Goal: Transaction & Acquisition: Purchase product/service

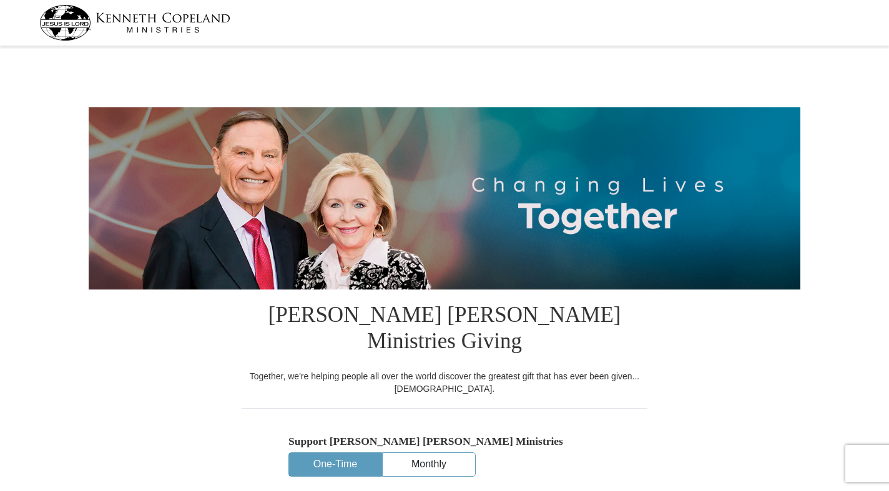
select select "OK"
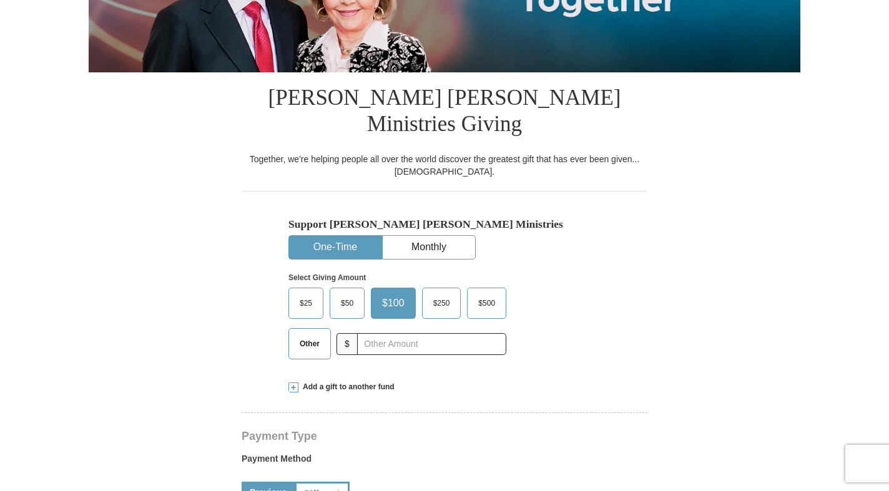
scroll to position [230, 0]
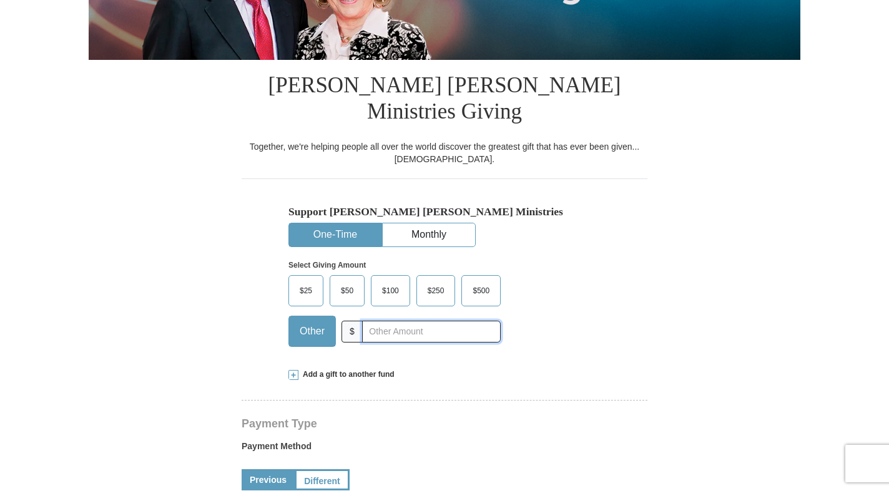
click at [378, 321] on input "text" at bounding box center [431, 332] width 139 height 22
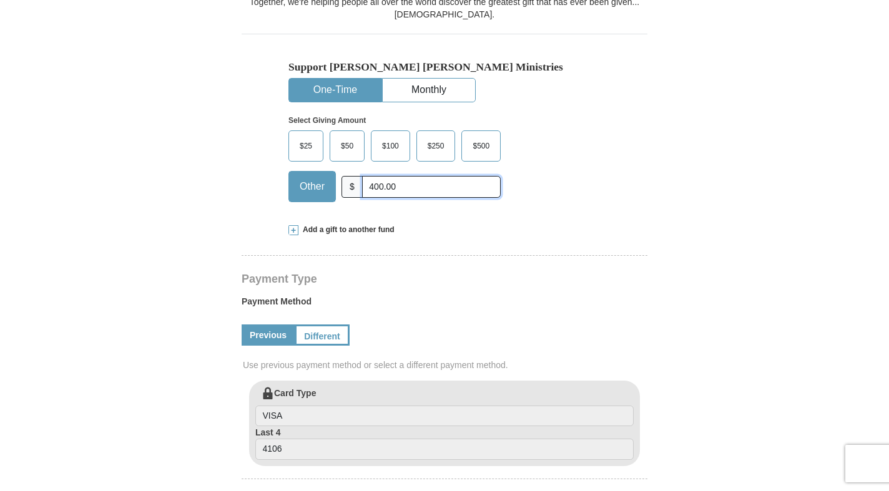
scroll to position [379, 0]
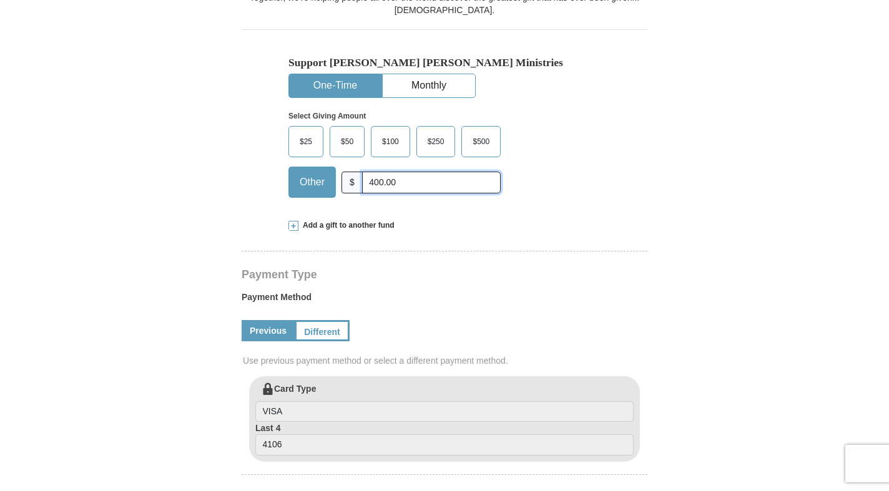
type input "400.00"
click at [329, 220] on span "Add a gift to another fund" at bounding box center [346, 225] width 96 height 11
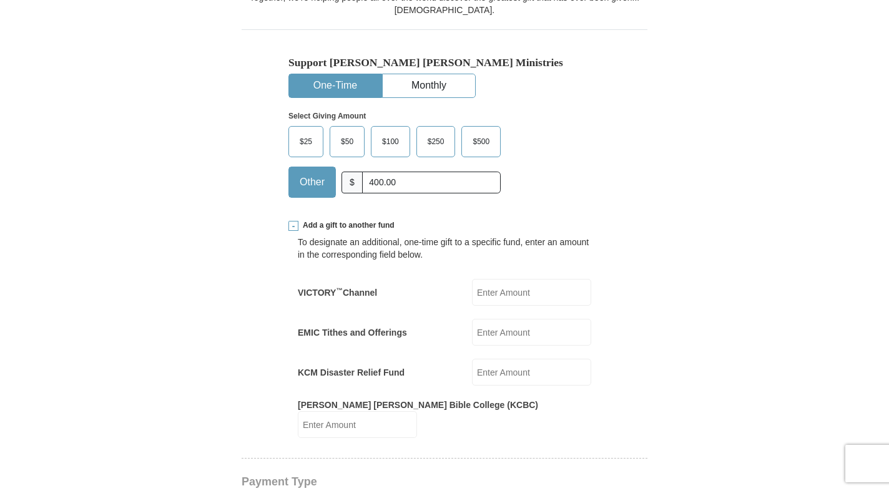
click at [509, 279] on input "VICTORY ™ Channel" at bounding box center [531, 292] width 119 height 27
type input "50.00"
click at [509, 359] on input "KCM Disaster Relief Fund" at bounding box center [531, 372] width 119 height 27
type input "50.00"
click at [493, 279] on input "50.00" at bounding box center [531, 292] width 119 height 27
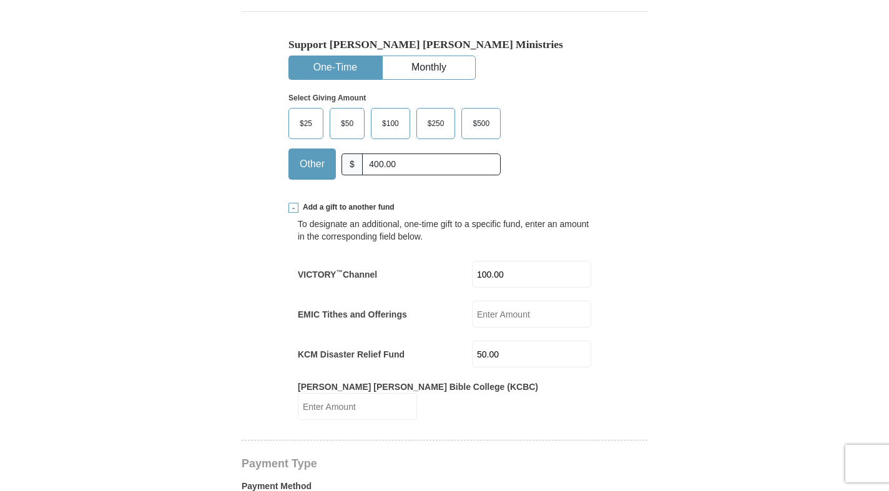
scroll to position [401, 0]
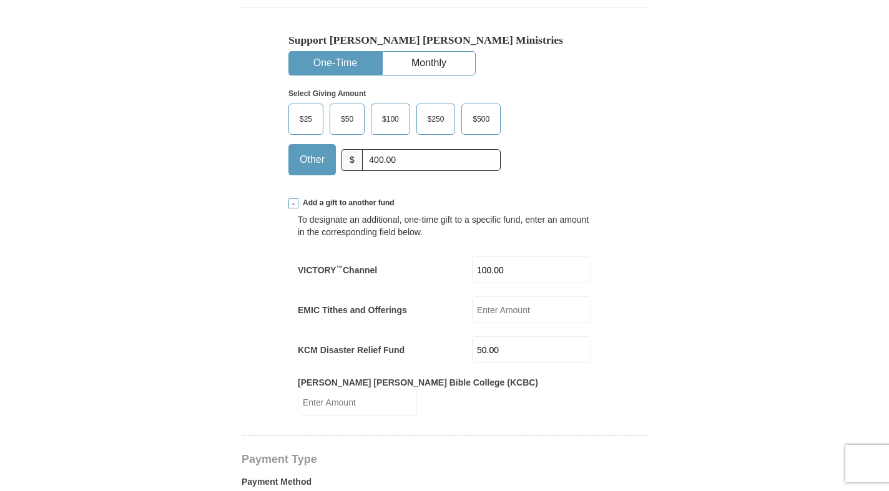
type input "100.00"
click at [493, 336] on input "50.00" at bounding box center [531, 349] width 119 height 27
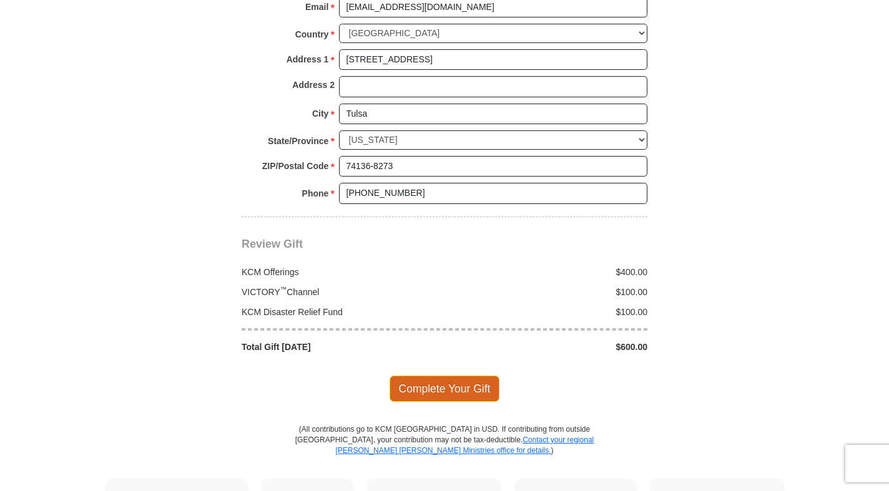
scroll to position [1201, 0]
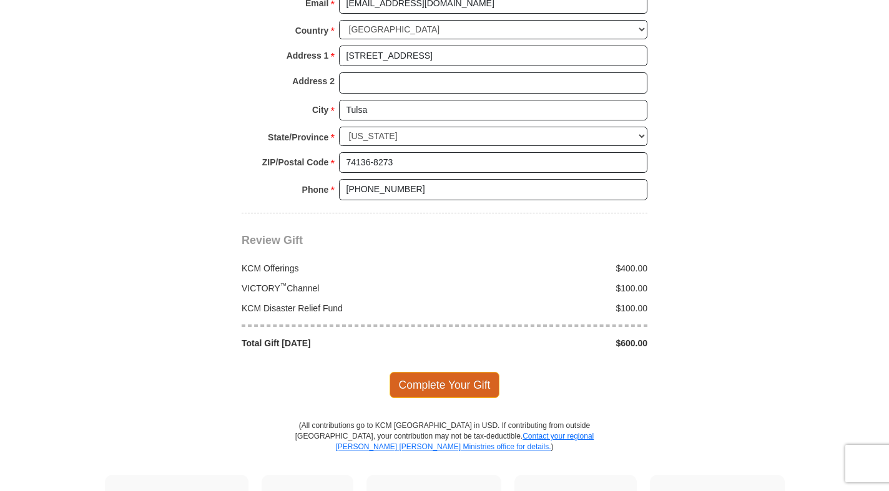
type input "100.00"
click at [474, 372] on span "Complete Your Gift" at bounding box center [444, 385] width 110 height 26
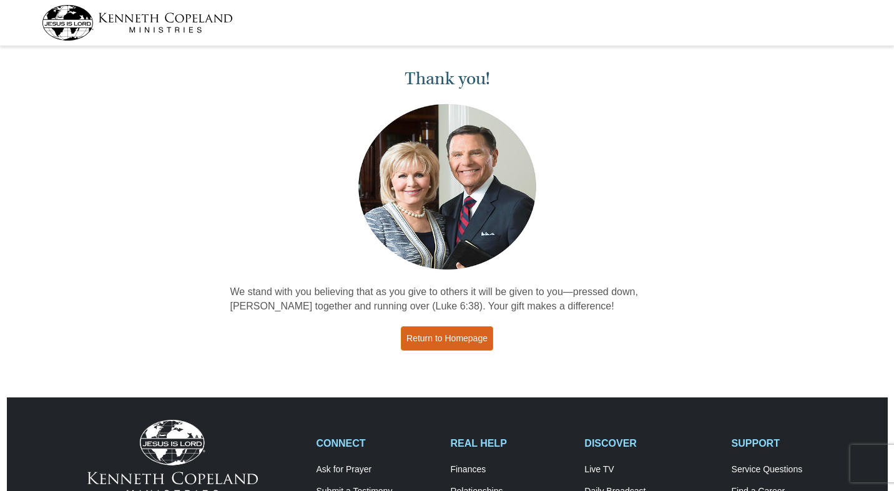
click at [462, 340] on link "Return to Homepage" at bounding box center [447, 338] width 92 height 24
